Goal: Check status: Check status

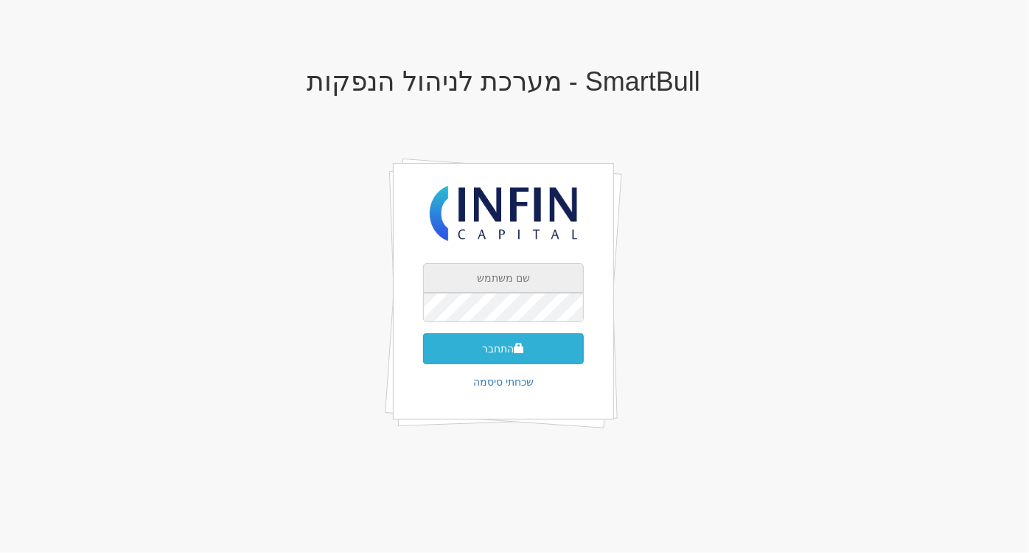
type input "[PERSON_NAME][EMAIL_ADDRESS][DOMAIN_NAME]"
click at [489, 352] on button "התחבר" at bounding box center [503, 348] width 161 height 31
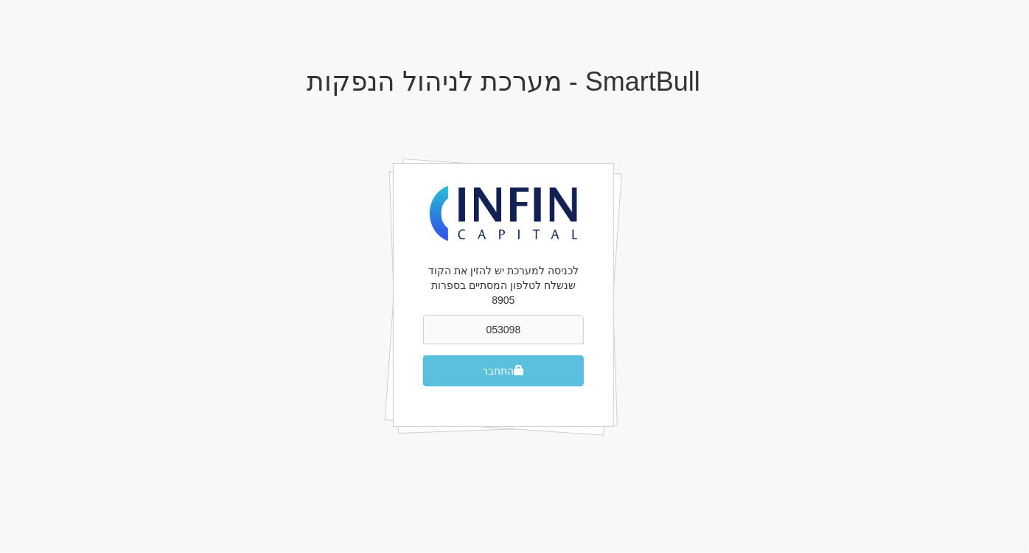
type input "053098"
click at [423, 355] on button "התחבר" at bounding box center [503, 370] width 161 height 31
click at [493, 355] on button "התחבר" at bounding box center [503, 370] width 161 height 31
type input "0"
type input "025421"
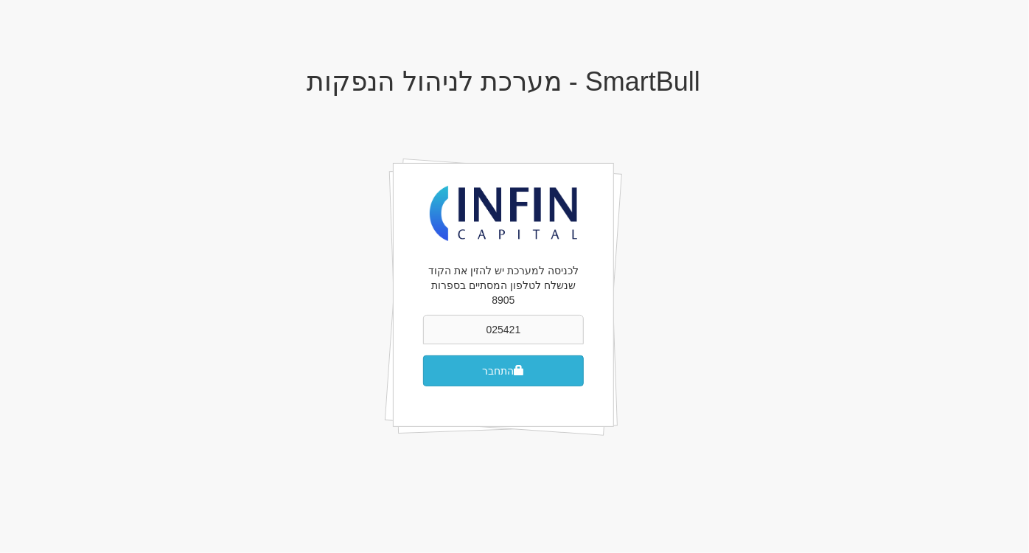
click at [423, 355] on button "התחבר" at bounding box center [503, 370] width 161 height 31
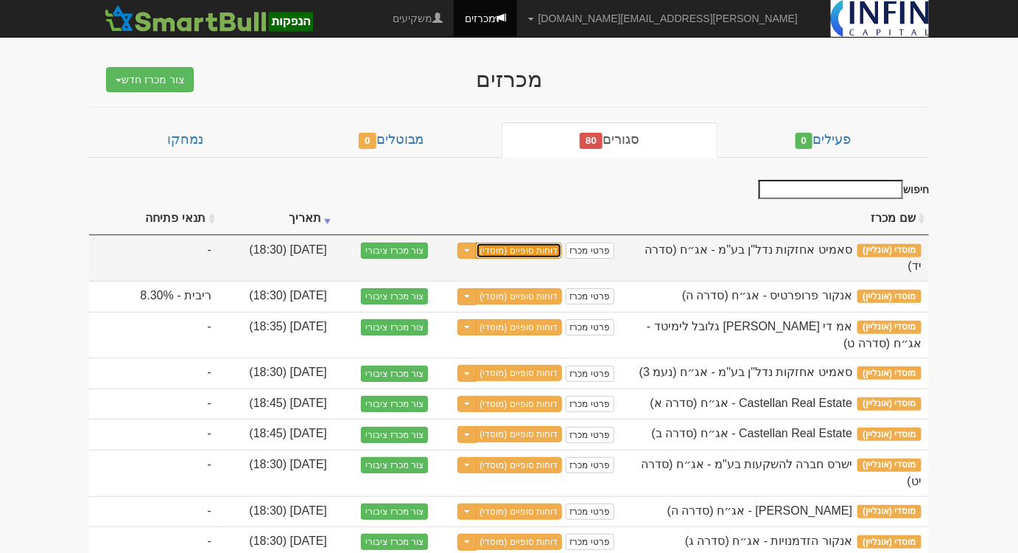
click at [503, 247] on link "דוחות סופיים (מוסדי)" at bounding box center [519, 250] width 87 height 16
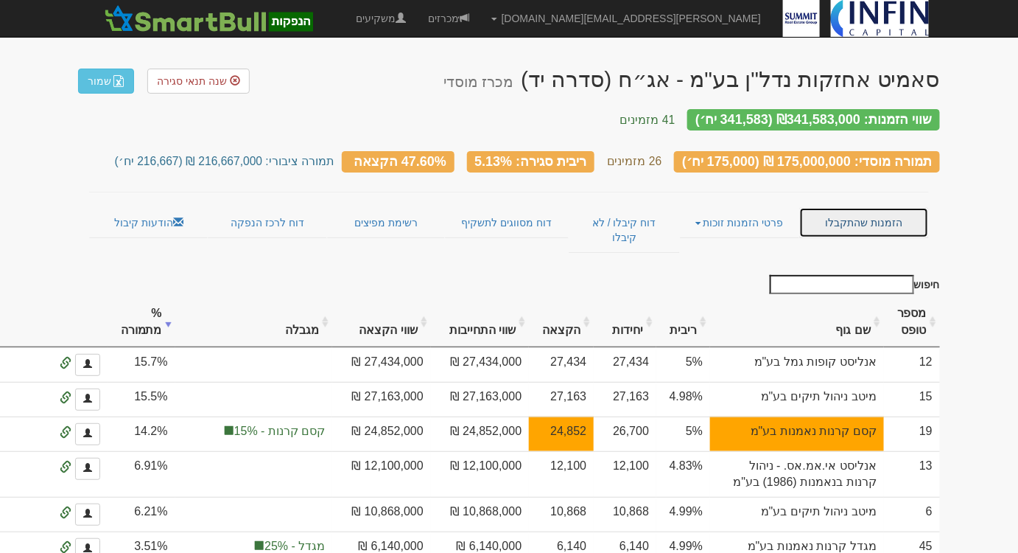
click at [903, 211] on link "הזמנות שהתקבלו" at bounding box center [864, 222] width 130 height 31
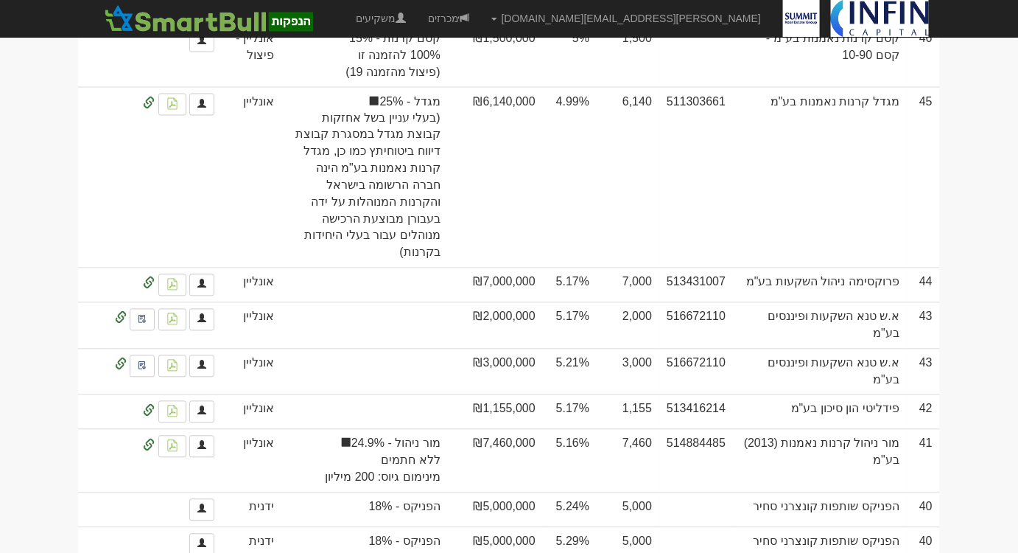
scroll to position [773, 0]
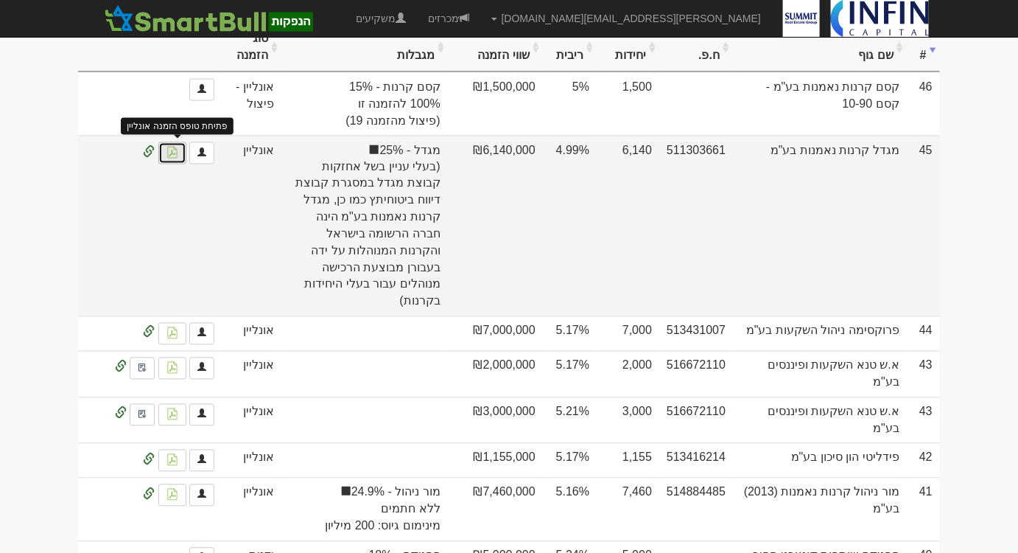
click at [172, 142] on link at bounding box center [172, 153] width 28 height 22
